Goal: Information Seeking & Learning: Learn about a topic

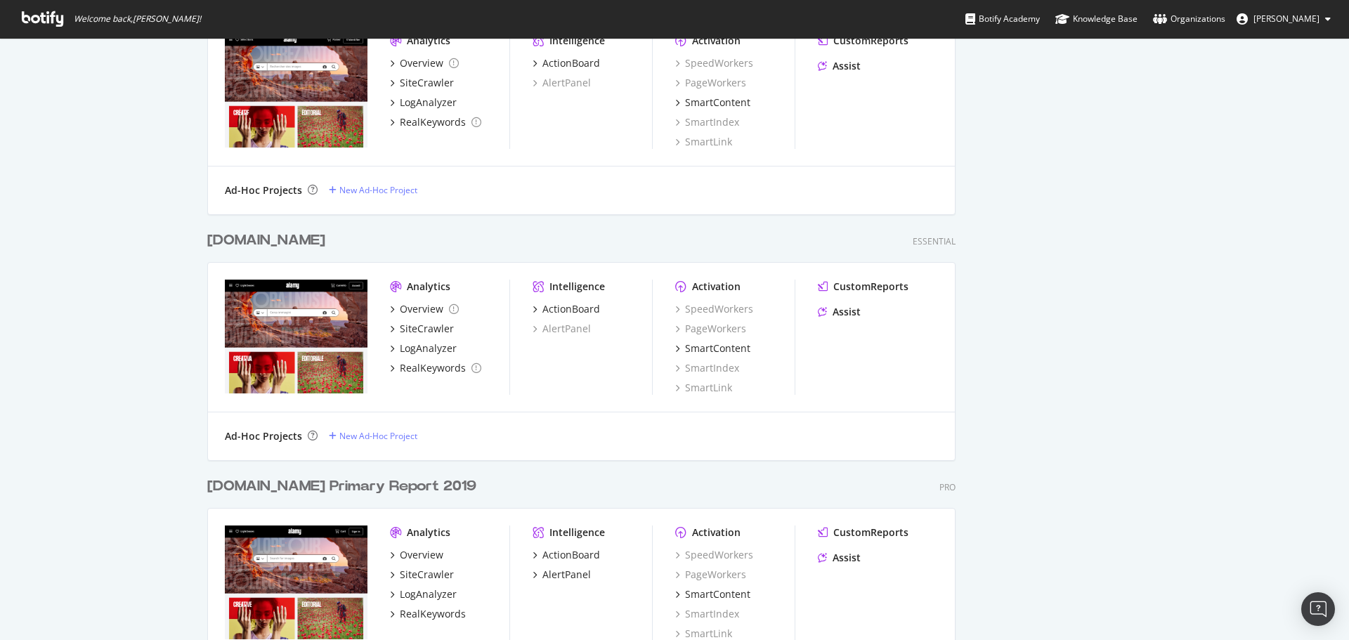
scroll to position [804, 0]
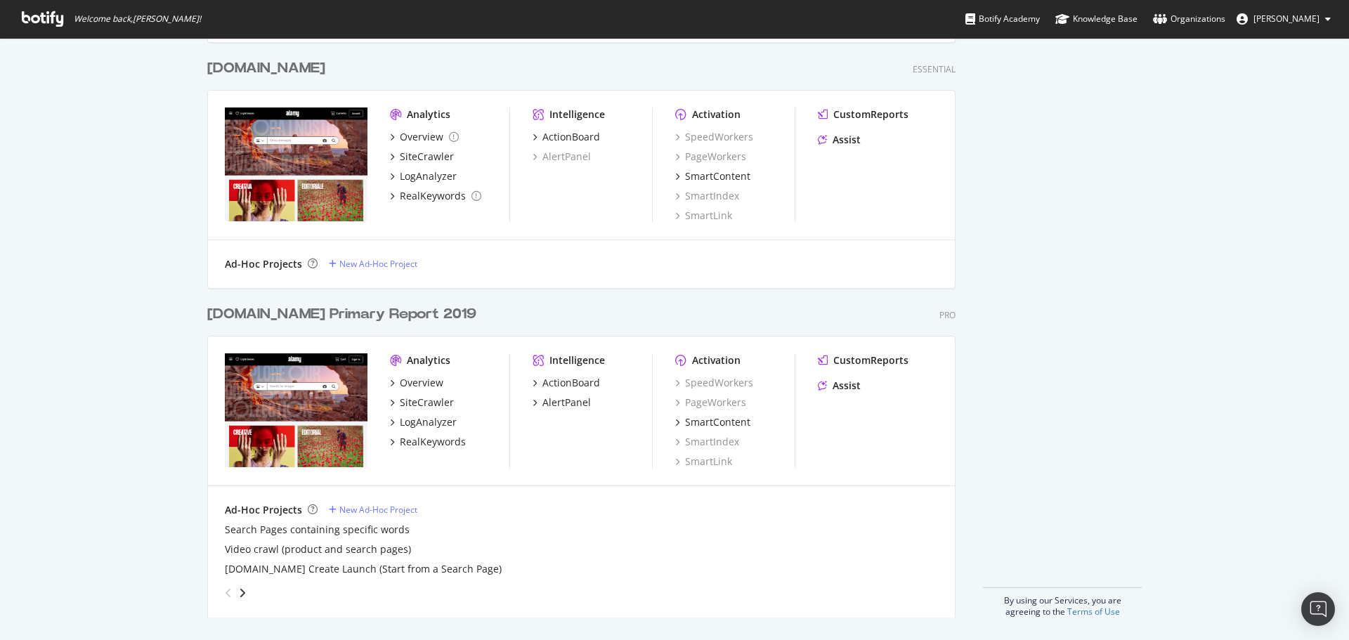
click at [320, 309] on div "[DOMAIN_NAME] Primary Report 2019" at bounding box center [341, 314] width 269 height 20
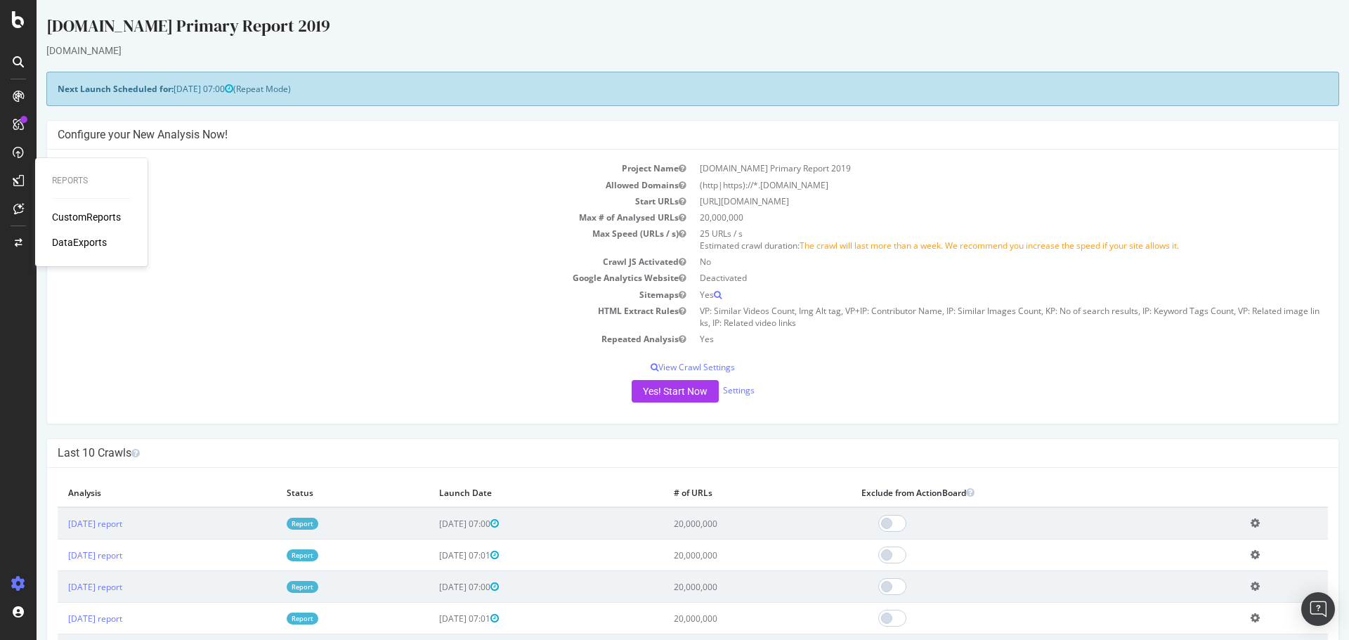
click at [89, 215] on div "CustomReports" at bounding box center [86, 217] width 69 height 14
